Goal: Task Accomplishment & Management: Manage account settings

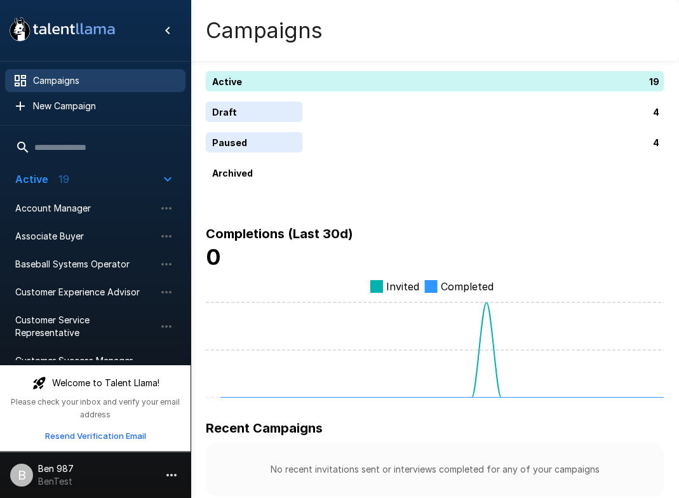
click at [177, 471] on icon "button" at bounding box center [171, 475] width 15 height 15
